Goal: Subscribe to service/newsletter

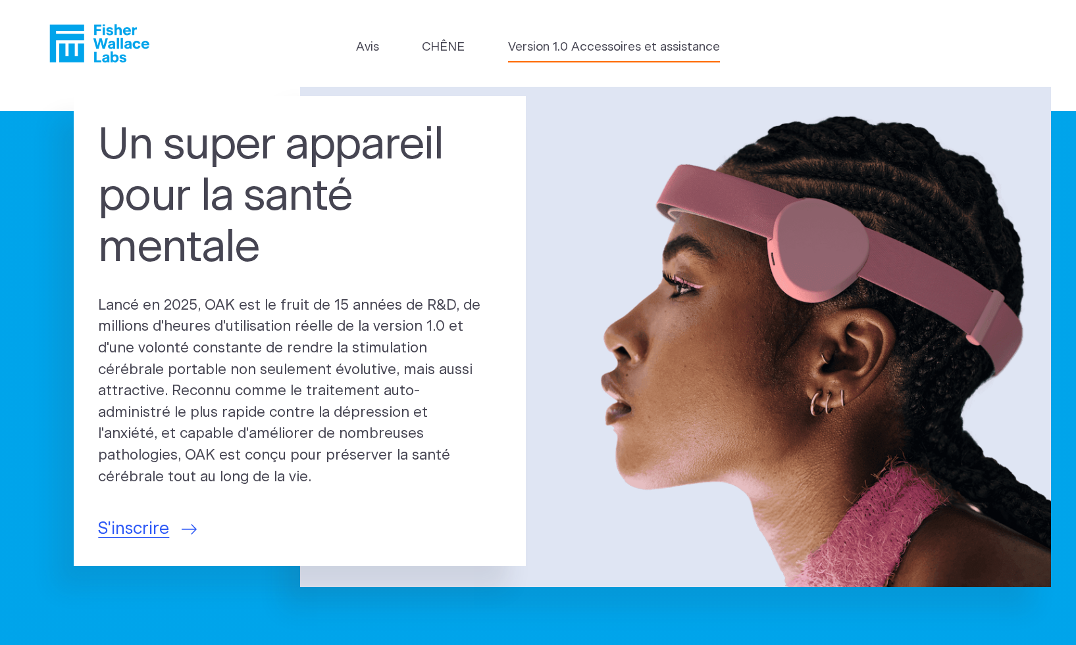
click at [587, 45] on font "Version 1.0 Accessoires et assistance" at bounding box center [614, 47] width 212 height 12
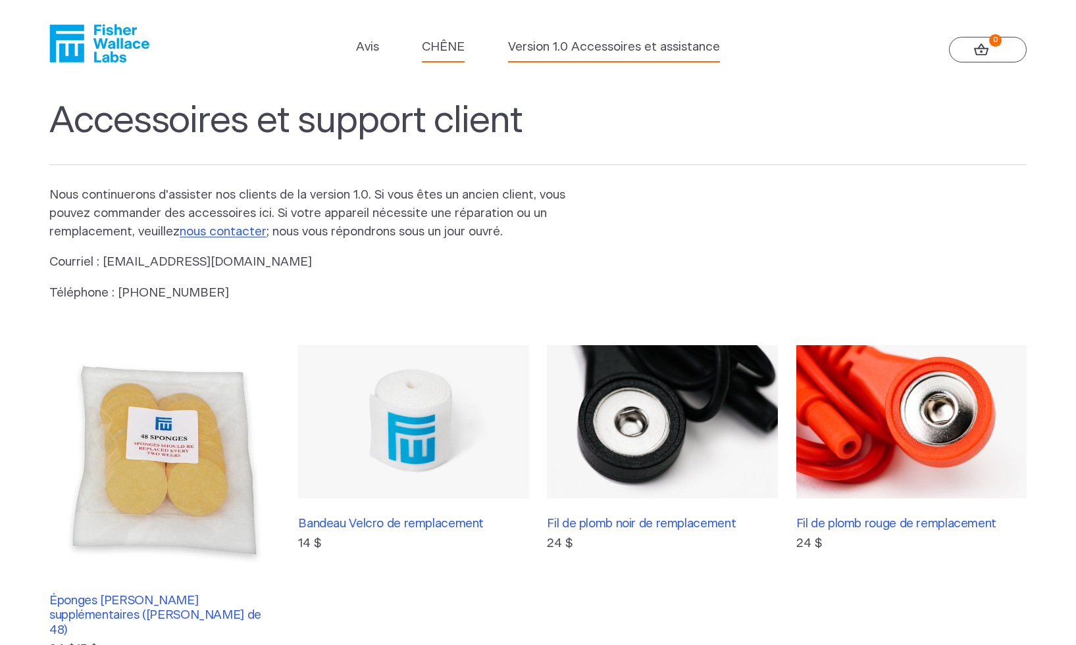
click at [442, 42] on font "CHÊNE" at bounding box center [443, 47] width 43 height 12
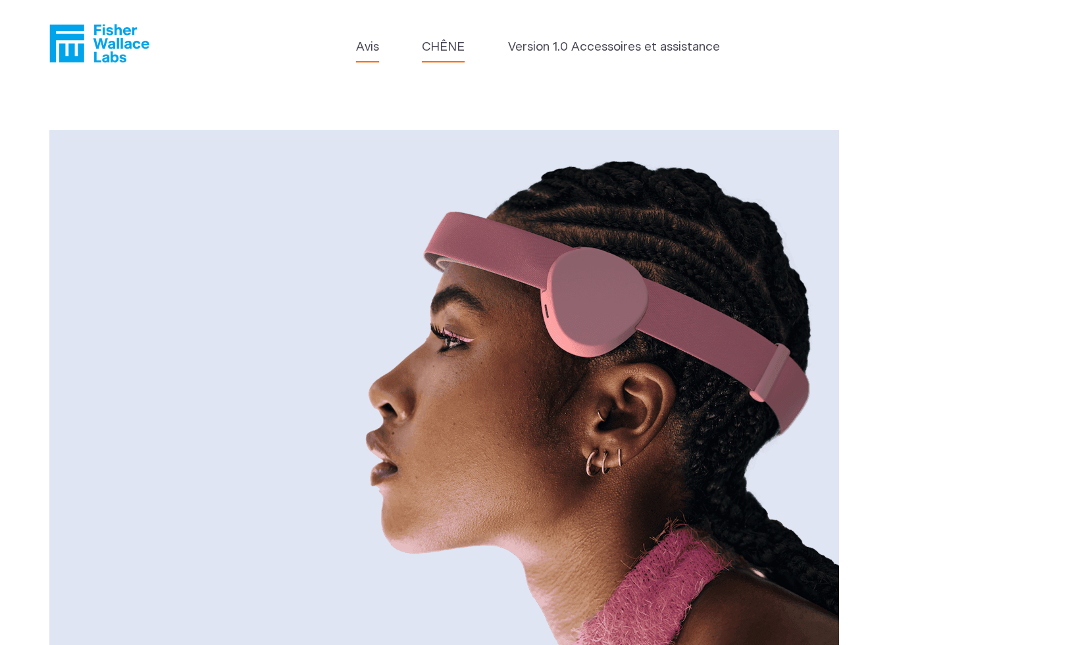
click at [364, 47] on font "Avis" at bounding box center [367, 47] width 23 height 12
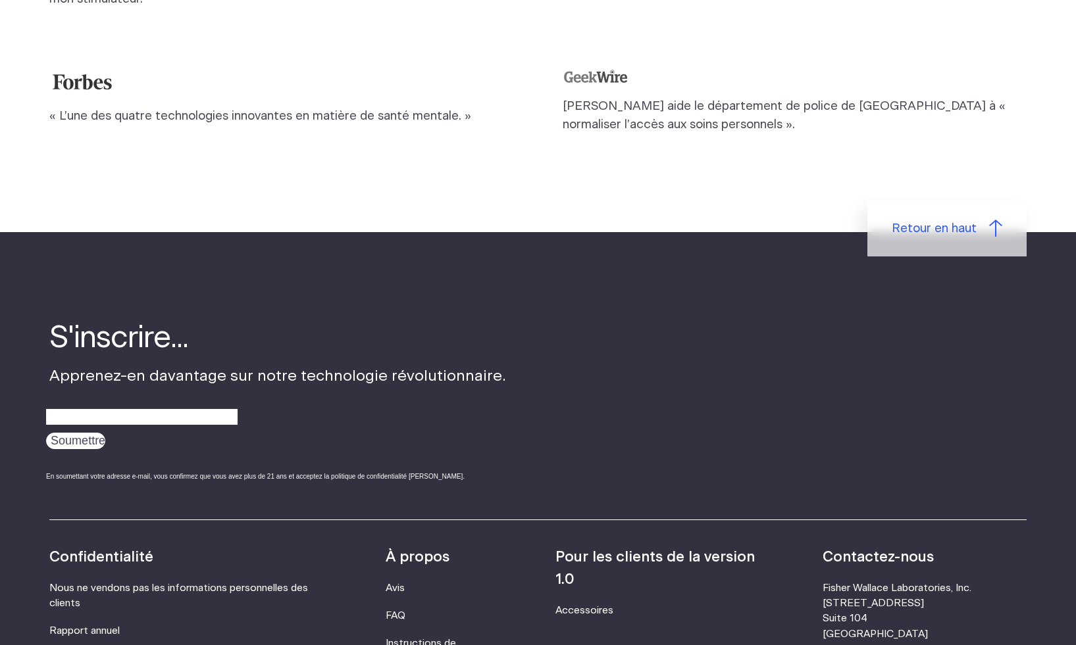
scroll to position [1439, 0]
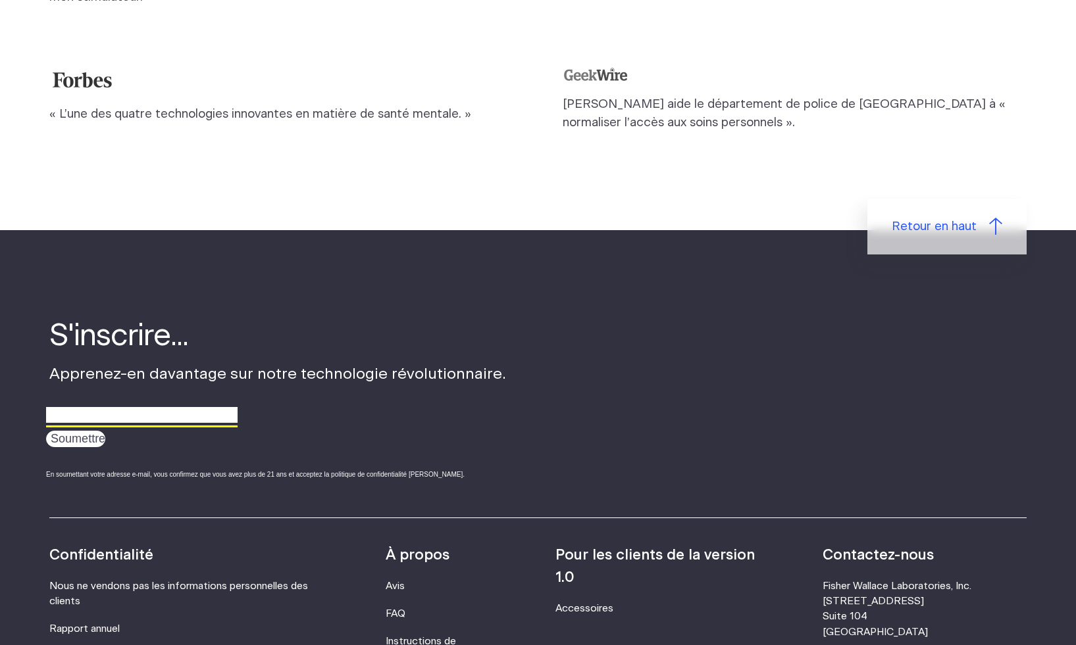
click at [93, 426] on input "email" at bounding box center [141, 415] width 191 height 20
type input "[EMAIL_ADDRESS][DOMAIN_NAME]"
click at [75, 447] on input "Soumettre" at bounding box center [75, 439] width 59 height 16
